Goal: Transaction & Acquisition: Purchase product/service

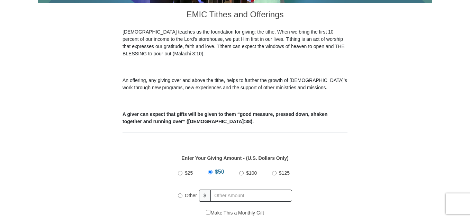
scroll to position [383, 0]
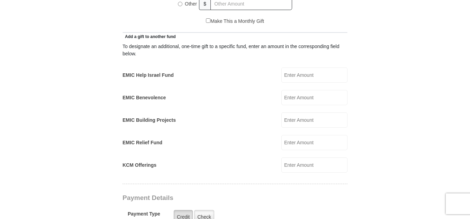
click at [180, 210] on label "Credit" at bounding box center [183, 217] width 19 height 14
click at [0, 0] on input "Credit" at bounding box center [0, 0] width 0 height 0
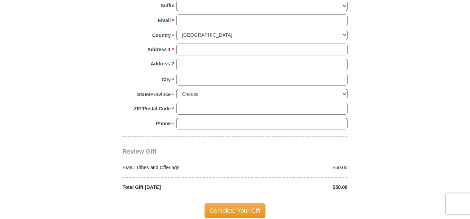
scroll to position [575, 0]
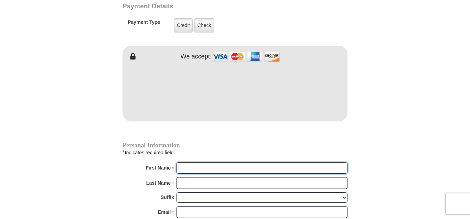
click at [182, 162] on input "First Name *" at bounding box center [261, 168] width 171 height 12
type input "[PERSON_NAME]"
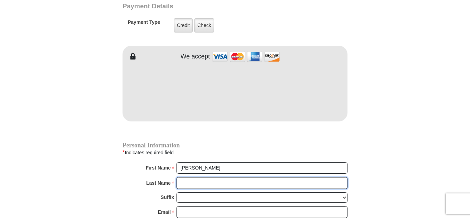
click at [195, 177] on input "Last Name *" at bounding box center [261, 183] width 171 height 12
type input "[PERSON_NAME]"
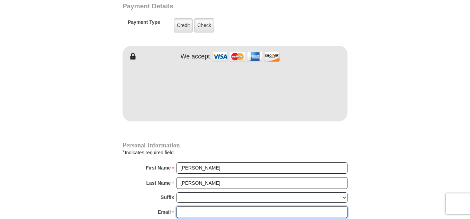
click at [191, 206] on input "Email *" at bounding box center [261, 212] width 171 height 12
type input "[EMAIL_ADDRESS][DOMAIN_NAME]"
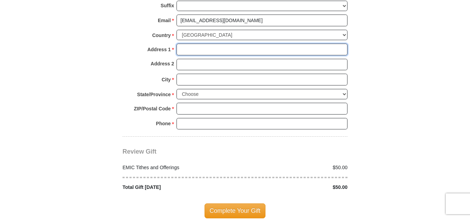
click at [192, 44] on input "Address 1 *" at bounding box center [261, 50] width 171 height 12
type input "3052 Spotted Owl Dr"
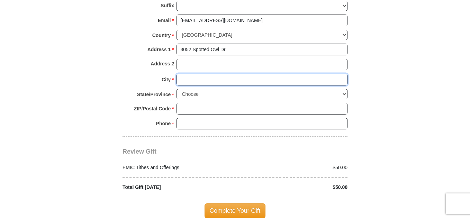
click at [186, 74] on input "City *" at bounding box center [261, 80] width 171 height 12
type input "[GEOGRAPHIC_DATA]"
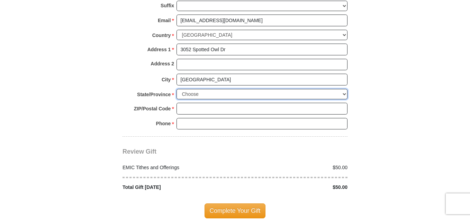
click at [188, 89] on select "Choose [US_STATE] [US_STATE] [US_STATE] [US_STATE] [US_STATE] Armed Forces Amer…" at bounding box center [261, 94] width 171 height 11
click at [186, 89] on select "Choose [US_STATE] [US_STATE] [US_STATE] [US_STATE] [US_STATE] Armed Forces Amer…" at bounding box center [261, 94] width 171 height 11
click at [344, 89] on select "Choose [US_STATE] [US_STATE] [US_STATE] [US_STATE] [US_STATE] Armed Forces Amer…" at bounding box center [261, 94] width 171 height 11
click at [209, 89] on select "Choose [US_STATE] [US_STATE] [US_STATE] [US_STATE] [US_STATE] Armed Forces Amer…" at bounding box center [261, 94] width 171 height 11
click at [208, 89] on select "Choose [US_STATE] [US_STATE] [US_STATE] [US_STATE] [US_STATE] Armed Forces Amer…" at bounding box center [261, 94] width 171 height 11
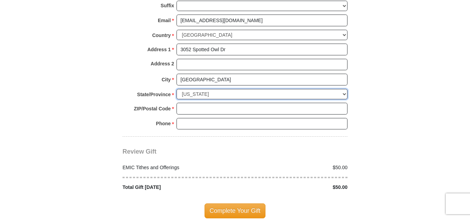
select select "[GEOGRAPHIC_DATA]"
click at [176, 89] on select "Choose [US_STATE] [US_STATE] [US_STATE] [US_STATE] [US_STATE] Armed Forces Amer…" at bounding box center [261, 94] width 171 height 11
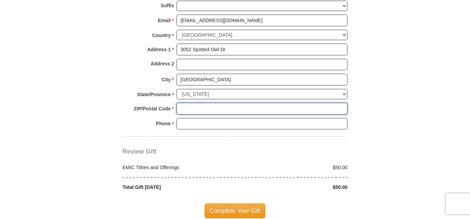
click at [202, 103] on input "ZIP/Postal Code *" at bounding box center [261, 109] width 171 height 12
type input "76244"
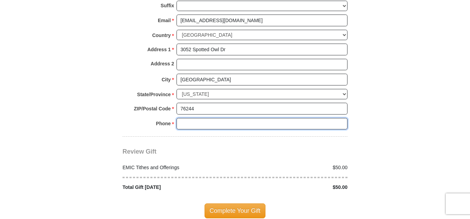
click at [189, 118] on input "Phone * *" at bounding box center [261, 124] width 171 height 12
type input "[PHONE_NUMBER]"
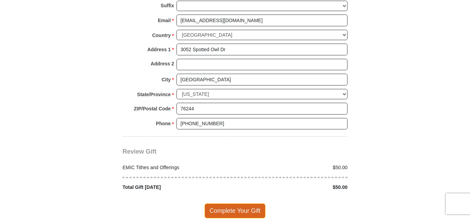
click at [236, 203] on span "Complete Your Gift" at bounding box center [234, 210] width 61 height 15
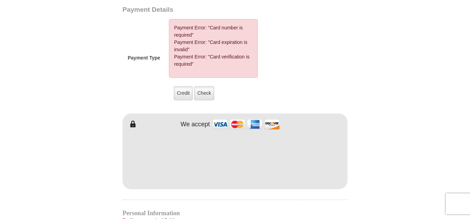
scroll to position [565, 0]
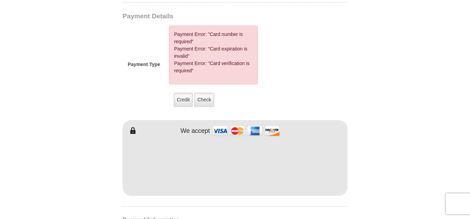
click at [428, 152] on form "[GEOGRAPHIC_DATA][DEMOGRAPHIC_DATA] Online Giving Because of gifts like yours, …" at bounding box center [235, 1] width 394 height 1076
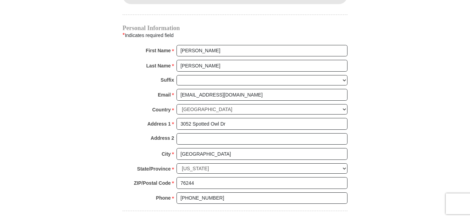
scroll to position [948, 0]
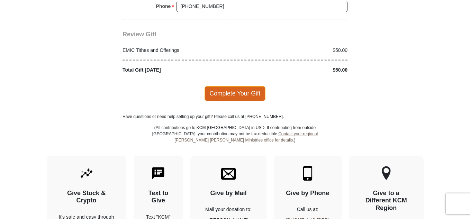
click at [230, 86] on span "Complete Your Gift" at bounding box center [234, 93] width 61 height 15
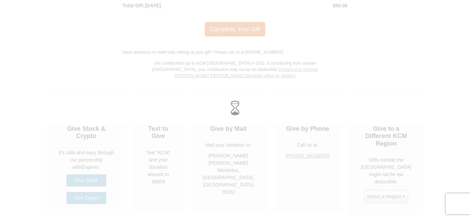
scroll to position [884, 0]
